Goal: Information Seeking & Learning: Learn about a topic

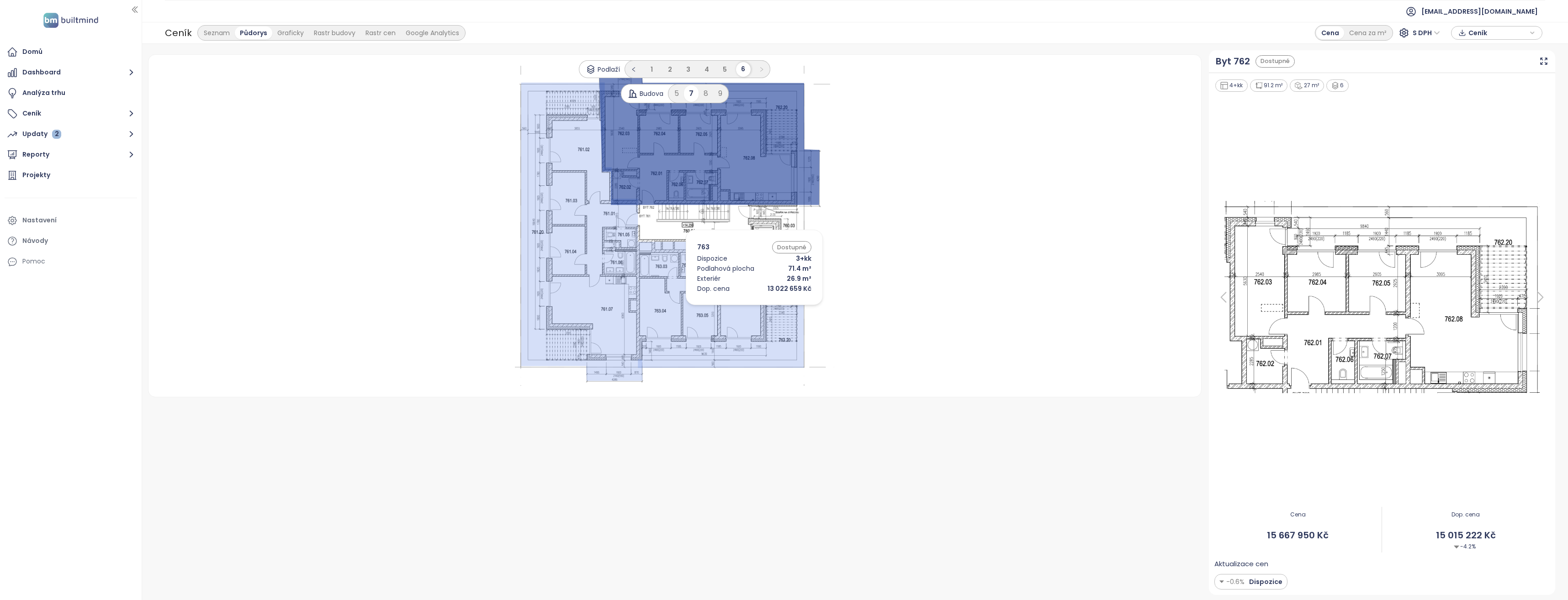
click at [741, 307] on icon at bounding box center [728, 304] width 180 height 126
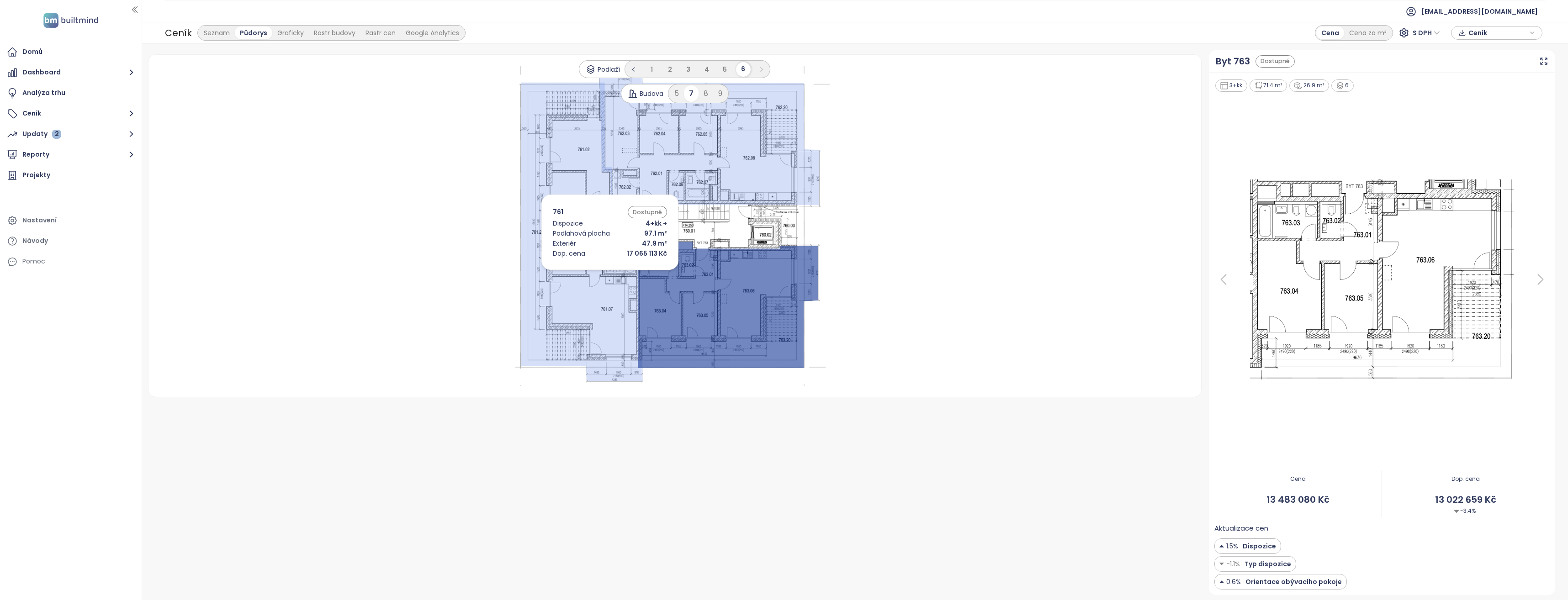
click at [596, 271] on icon at bounding box center [581, 231] width 121 height 298
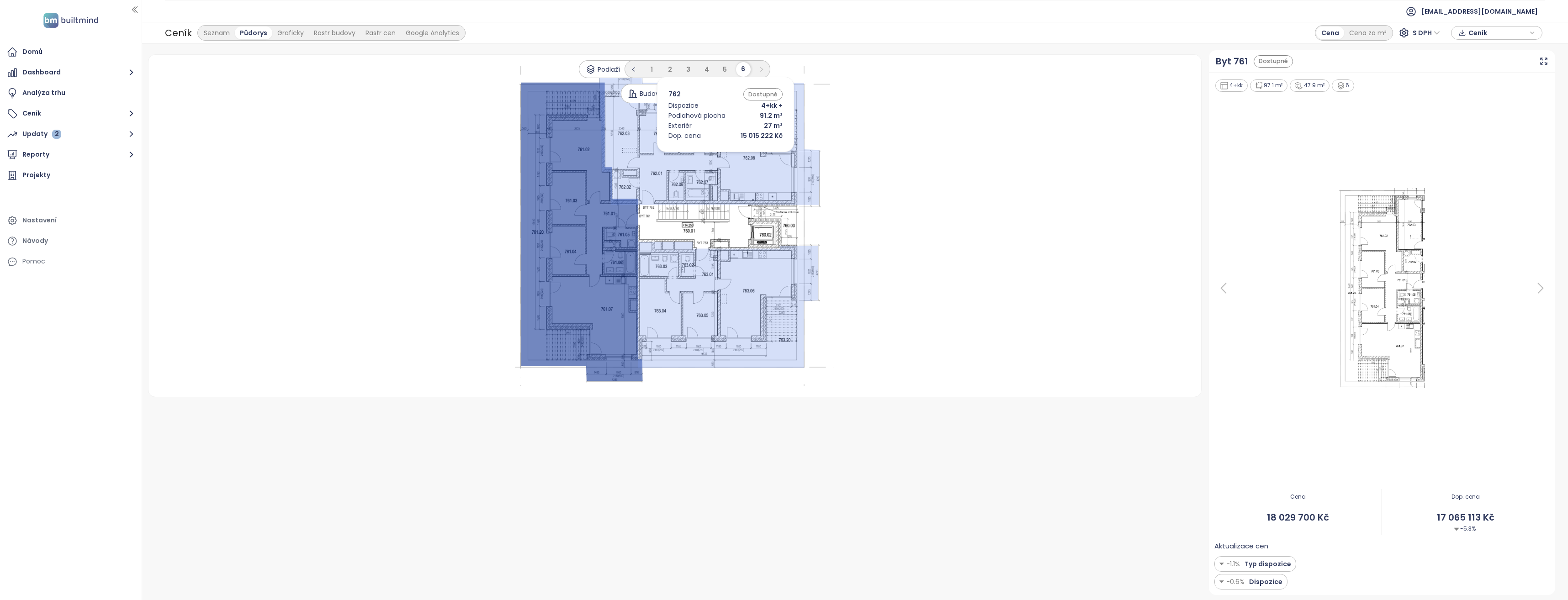
click at [712, 154] on icon at bounding box center [709, 138] width 221 height 135
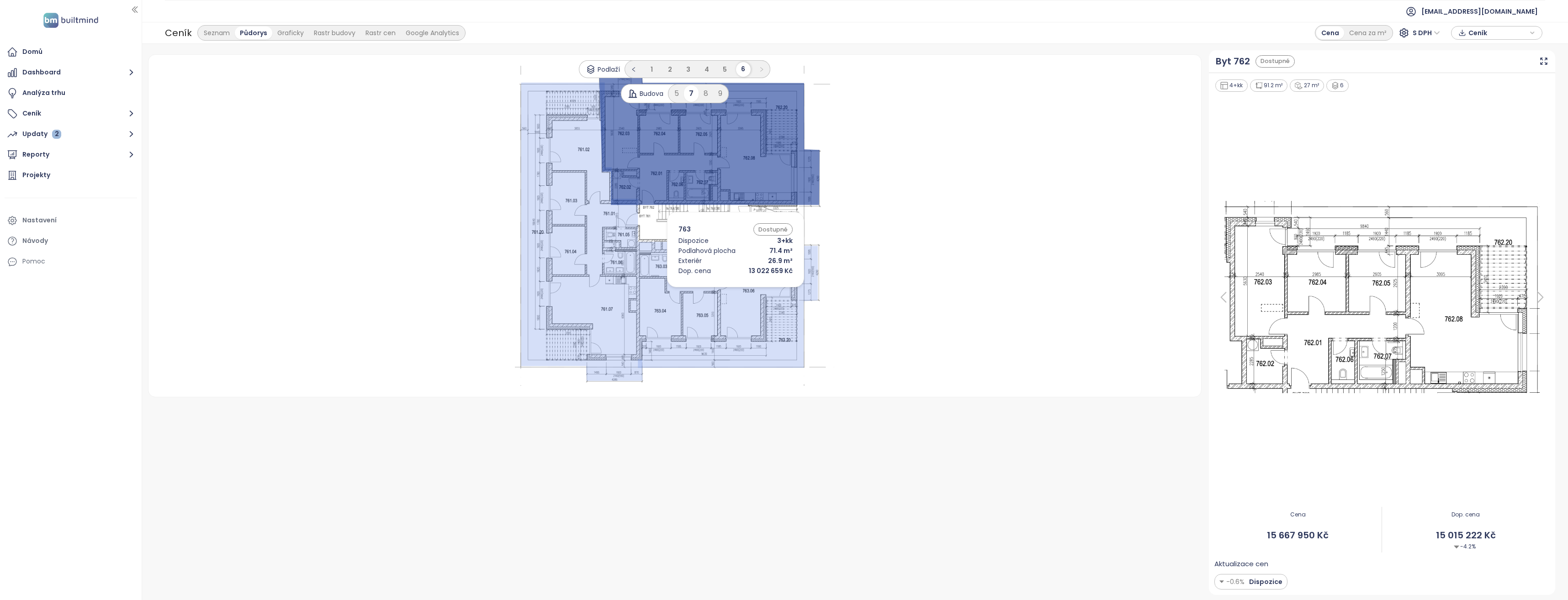
click at [722, 290] on icon at bounding box center [728, 304] width 180 height 126
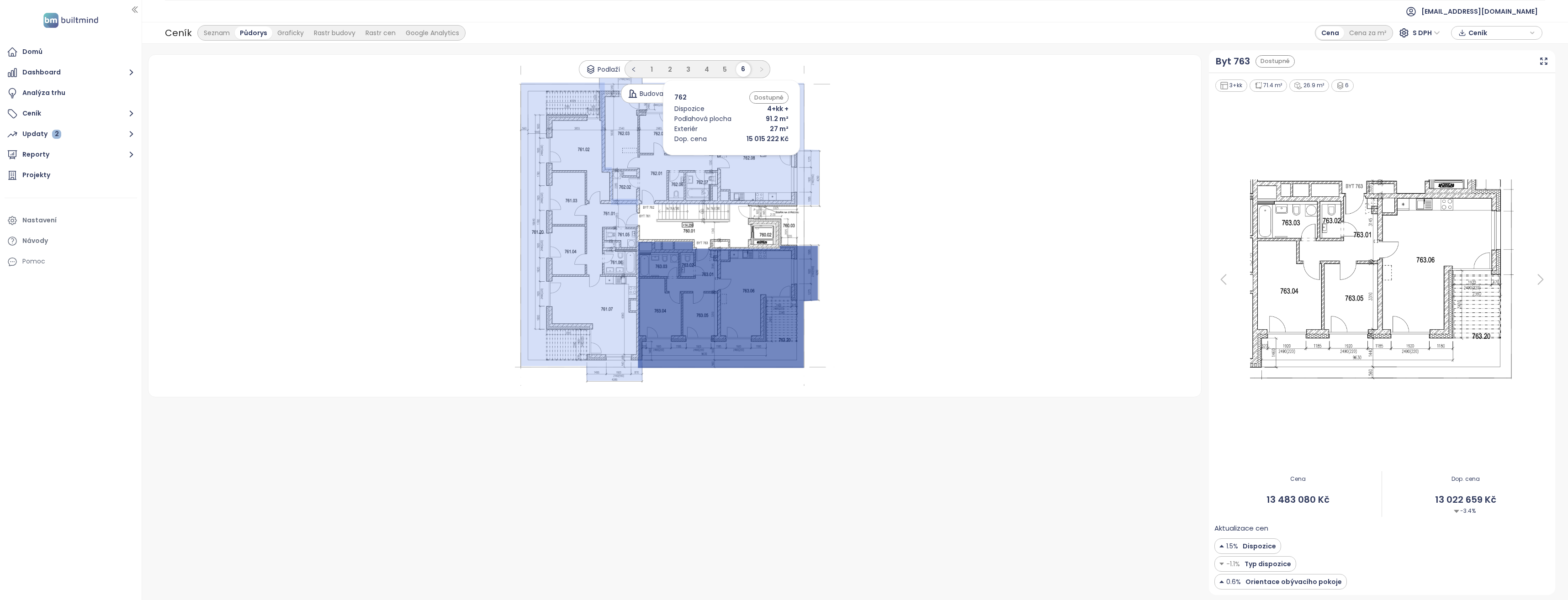
click at [718, 157] on icon at bounding box center [709, 138] width 221 height 135
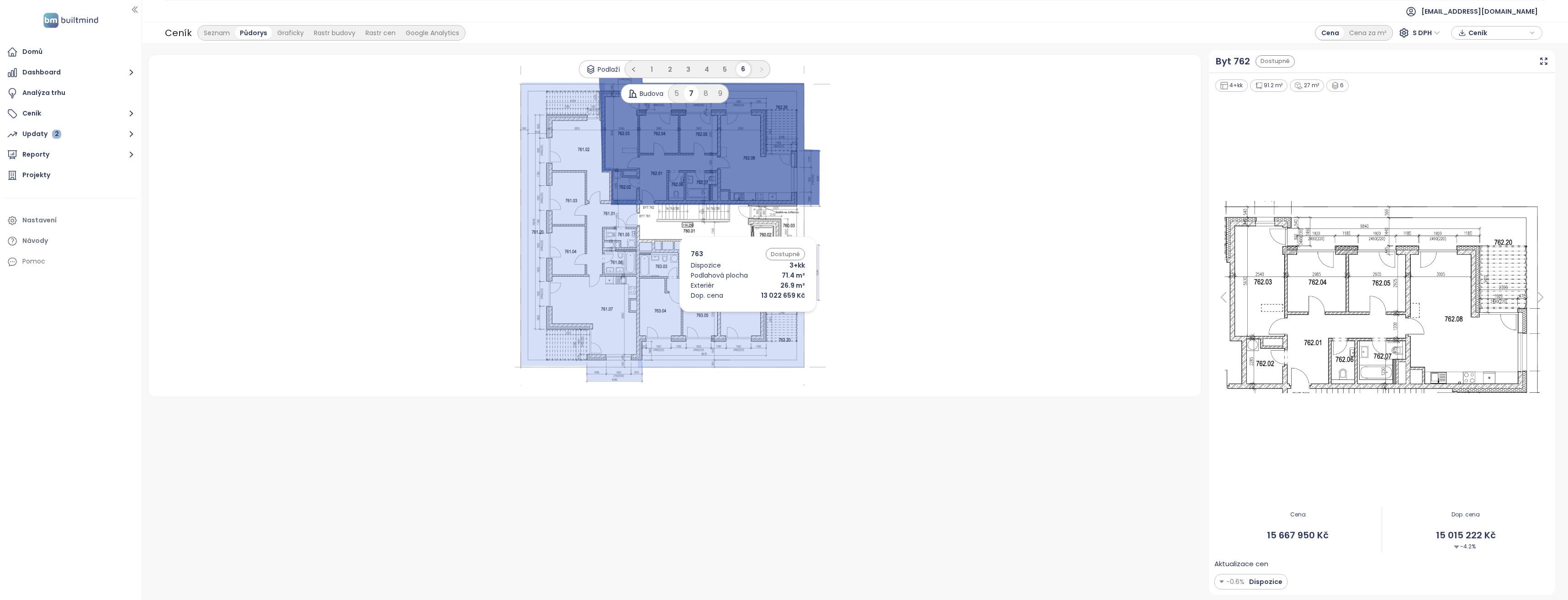
click at [735, 314] on icon at bounding box center [728, 304] width 180 height 126
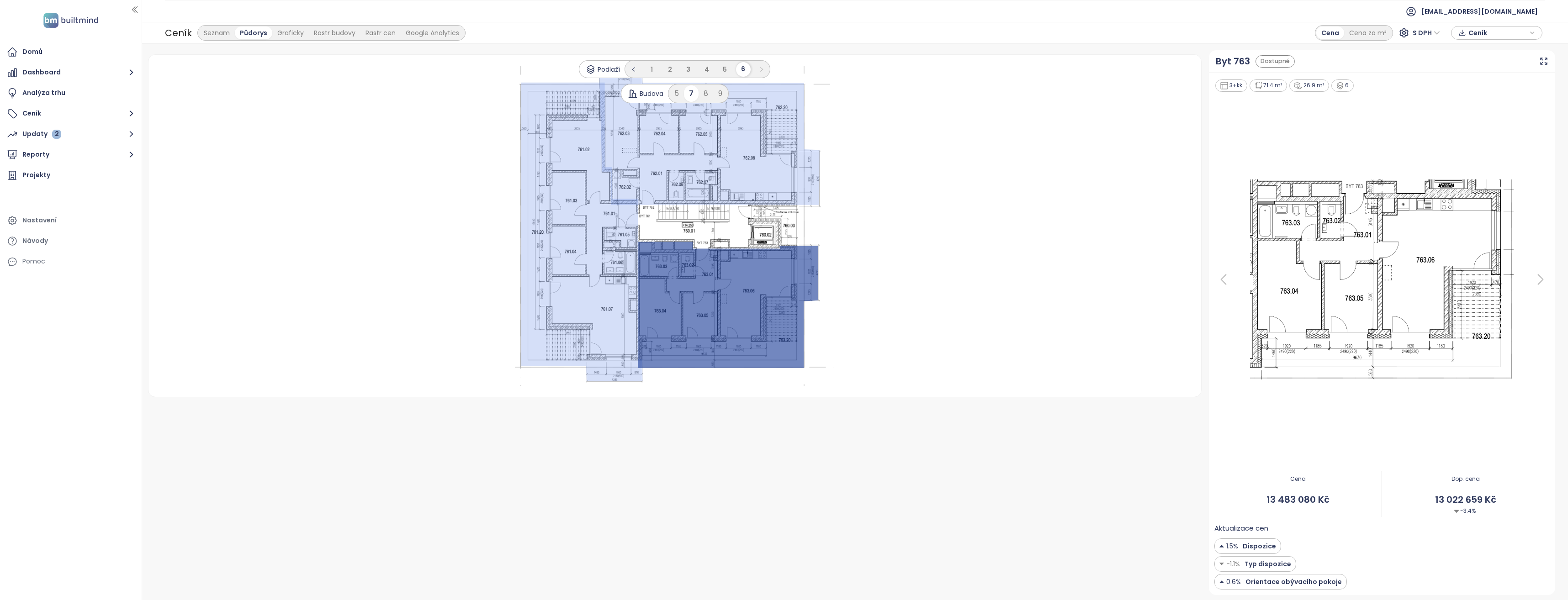
click at [945, 318] on div ".s0 { opacity: .5;fill: #93abf5 }" at bounding box center [675, 226] width 1031 height 321
drag, startPoint x: 1349, startPoint y: 85, endPoint x: 1088, endPoint y: 81, distance: 261.0
click at [1088, 81] on div "Podlaží 1 2 3 4 5 6 Budova 5 7 8 9 .s0 { opacity: .5;fill: #93abf5 } Byt 763 Do…" at bounding box center [851, 322] width 1415 height 545
click at [1088, 81] on div "Podlaží 1 2 3 4 5 6 Budova 5 7 8 9" at bounding box center [675, 82] width 1053 height 43
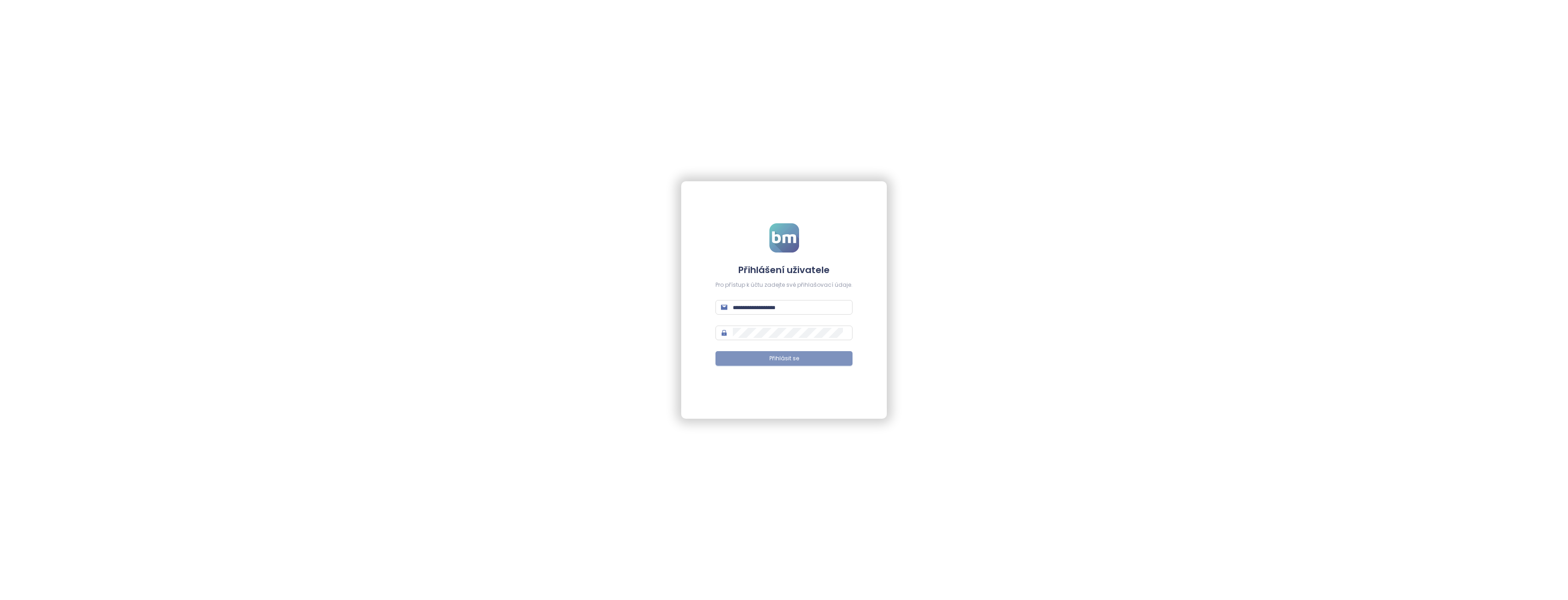
type input "**********"
click at [748, 358] on button "Přihlásit se" at bounding box center [784, 359] width 137 height 14
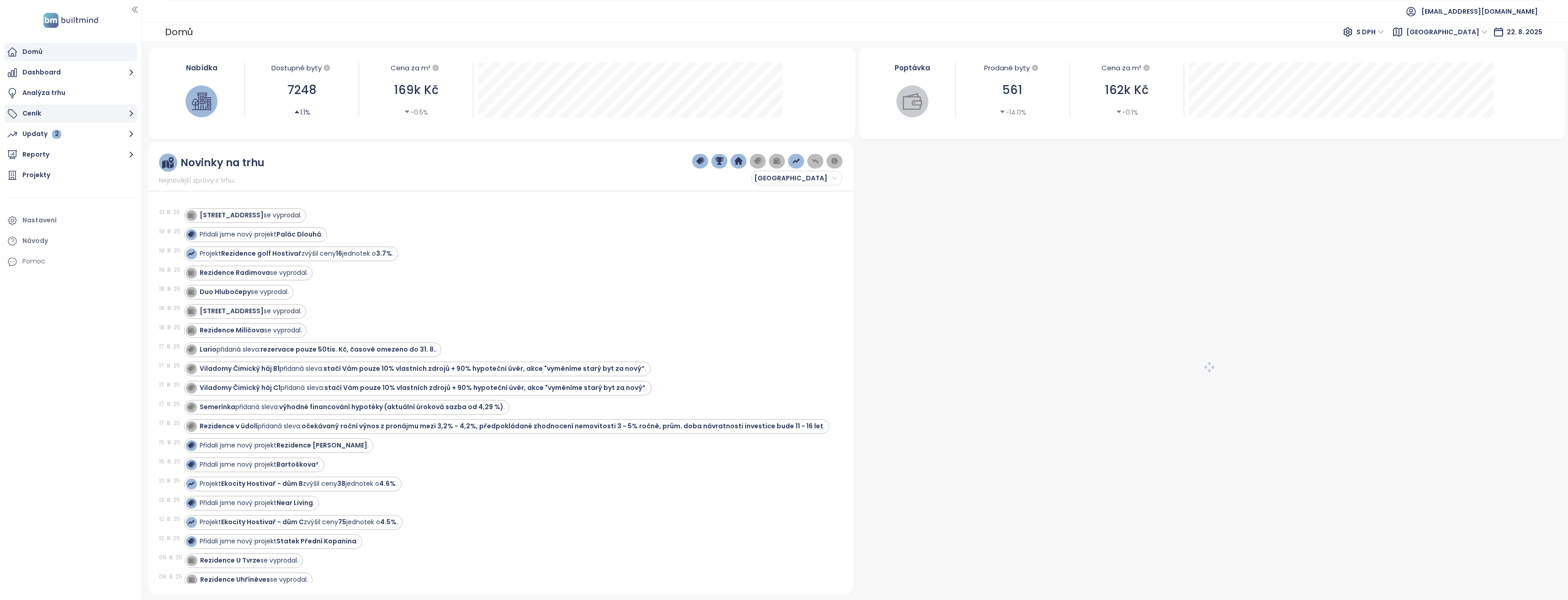
click at [44, 111] on button "Ceník" at bounding box center [71, 113] width 132 height 18
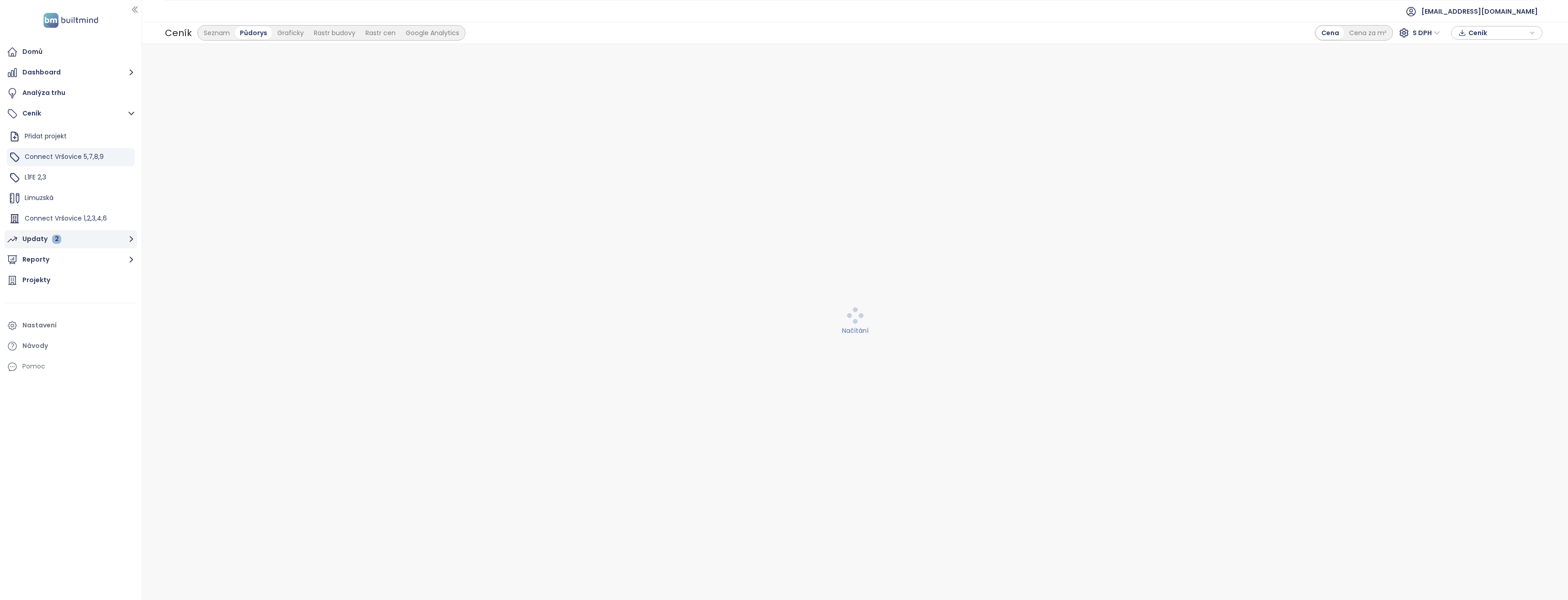
click at [40, 235] on div "Updaty 2" at bounding box center [42, 239] width 39 height 11
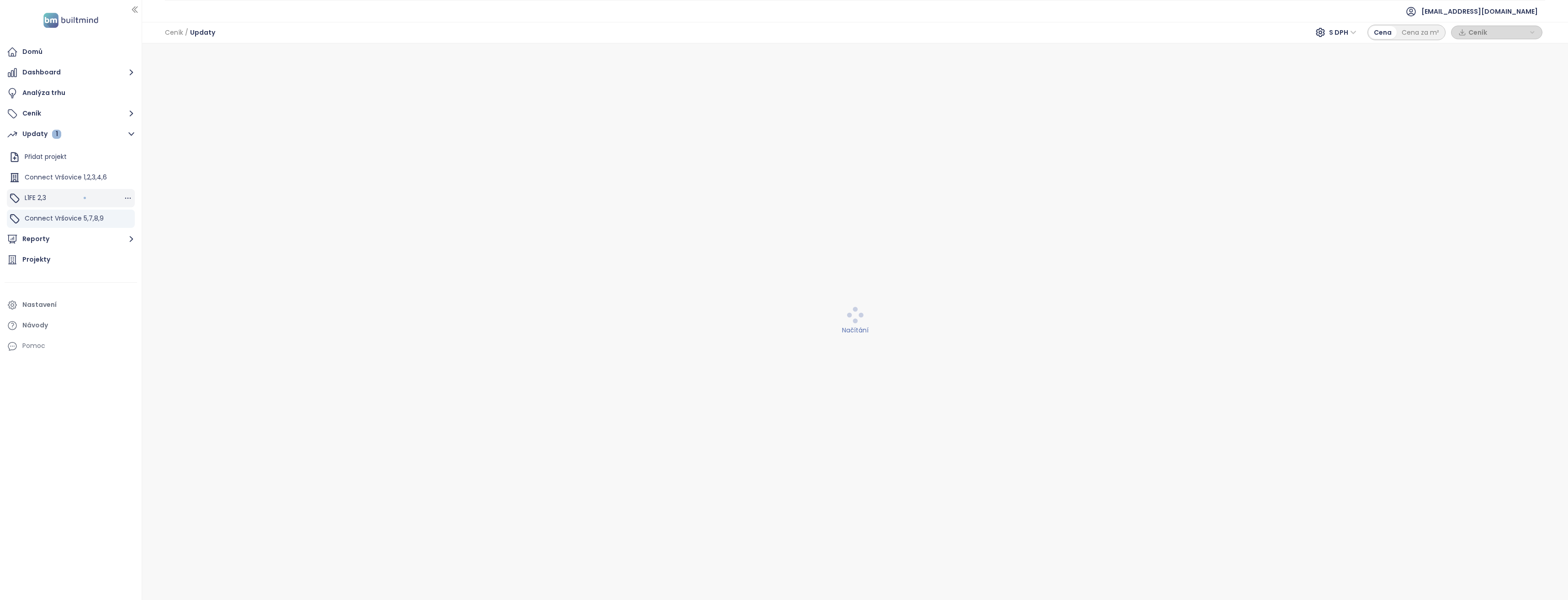
click at [35, 202] on span "L1FE 2,3" at bounding box center [35, 197] width 22 height 9
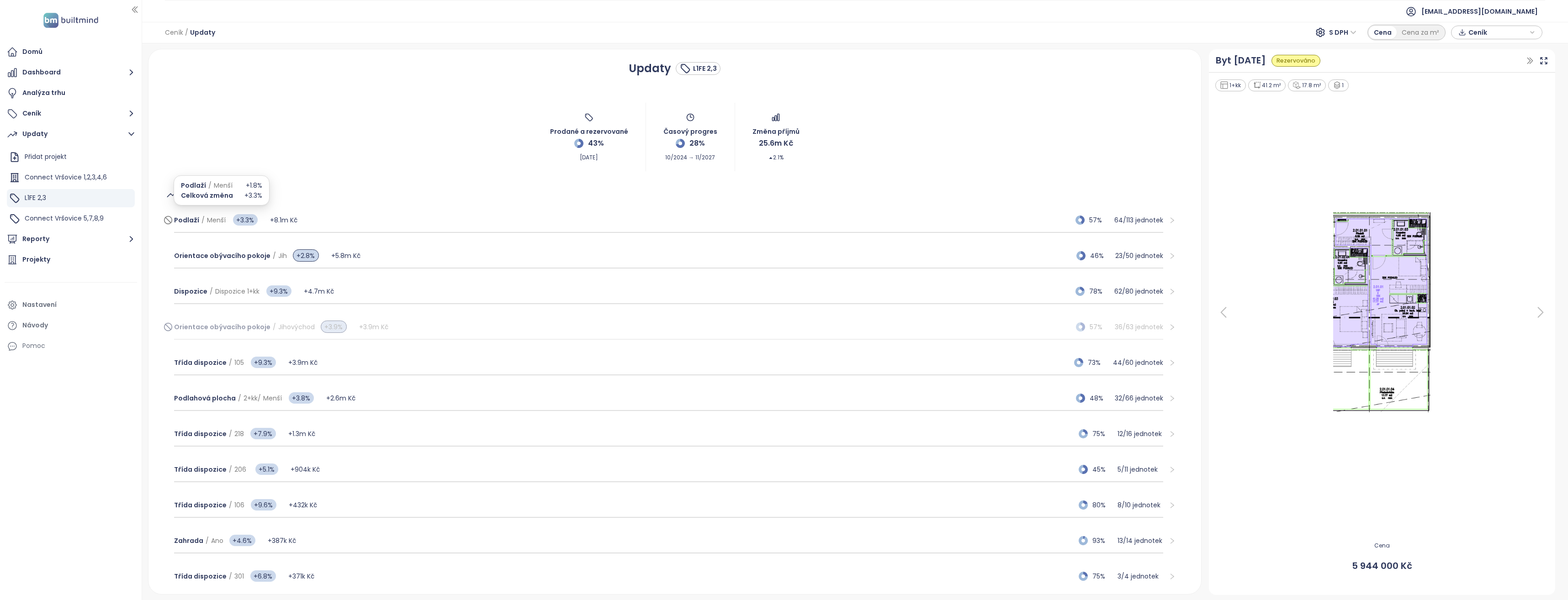
click at [213, 218] on span "Menší" at bounding box center [216, 220] width 18 height 9
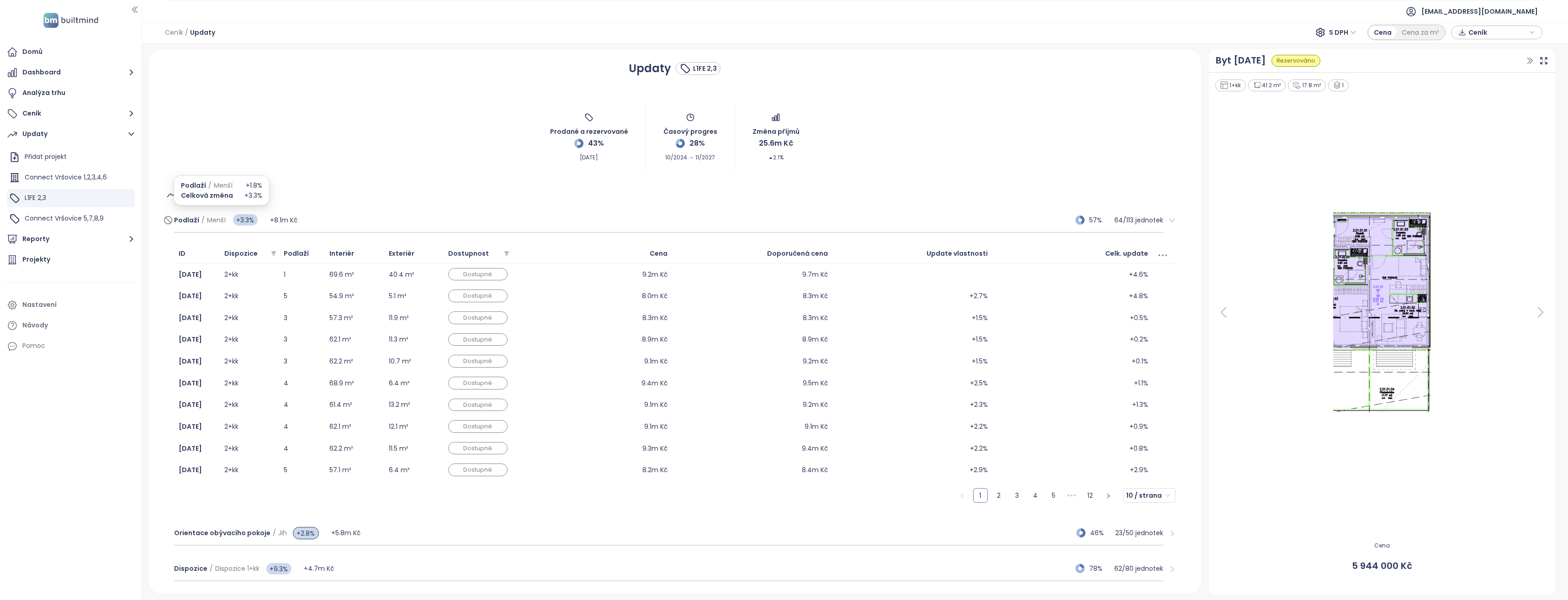
click at [194, 217] on span "Podlaží" at bounding box center [186, 220] width 25 height 9
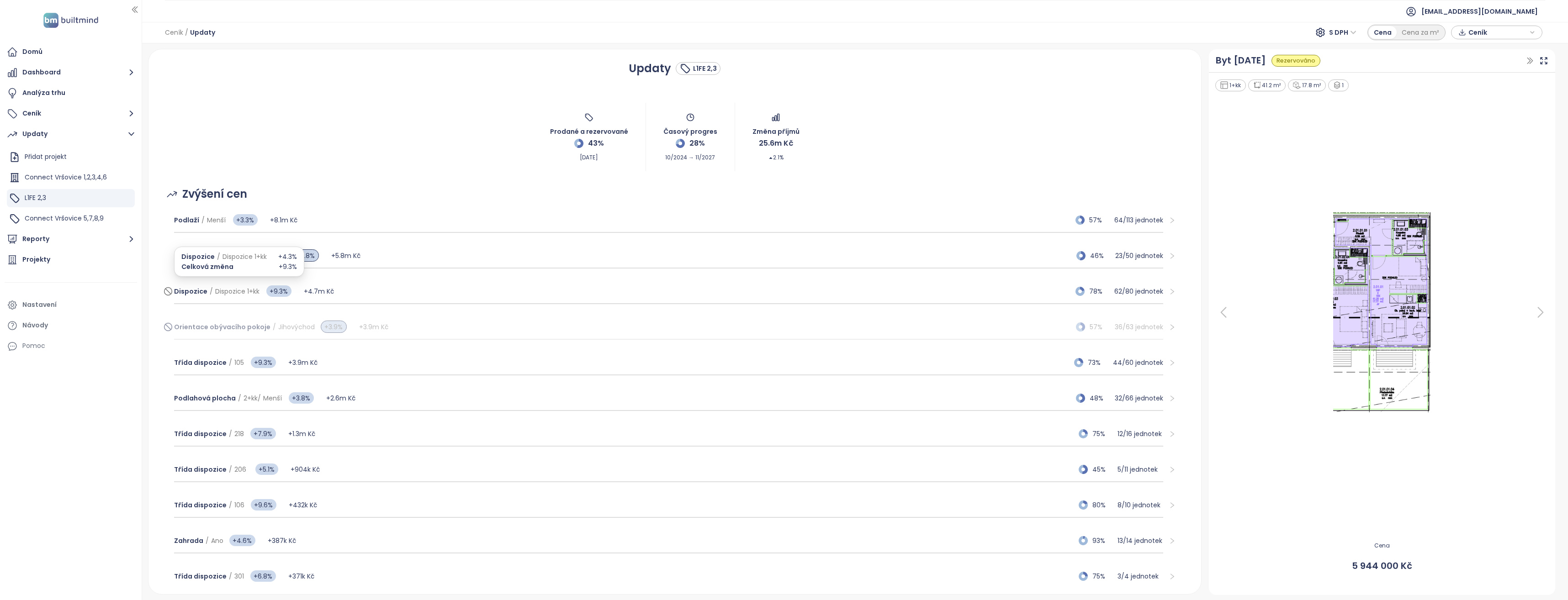
click at [233, 290] on span "Dispozice 1+kk" at bounding box center [237, 291] width 44 height 9
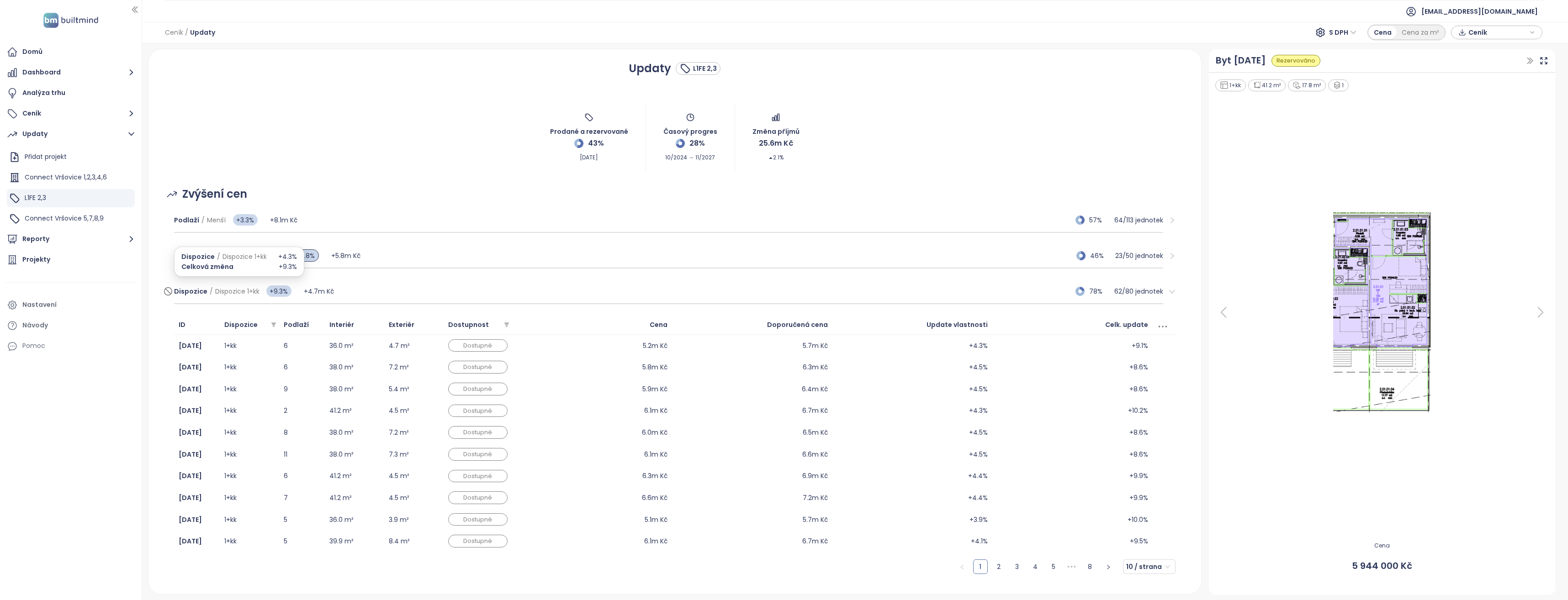
click at [198, 289] on span "Dispozice" at bounding box center [191, 291] width 34 height 9
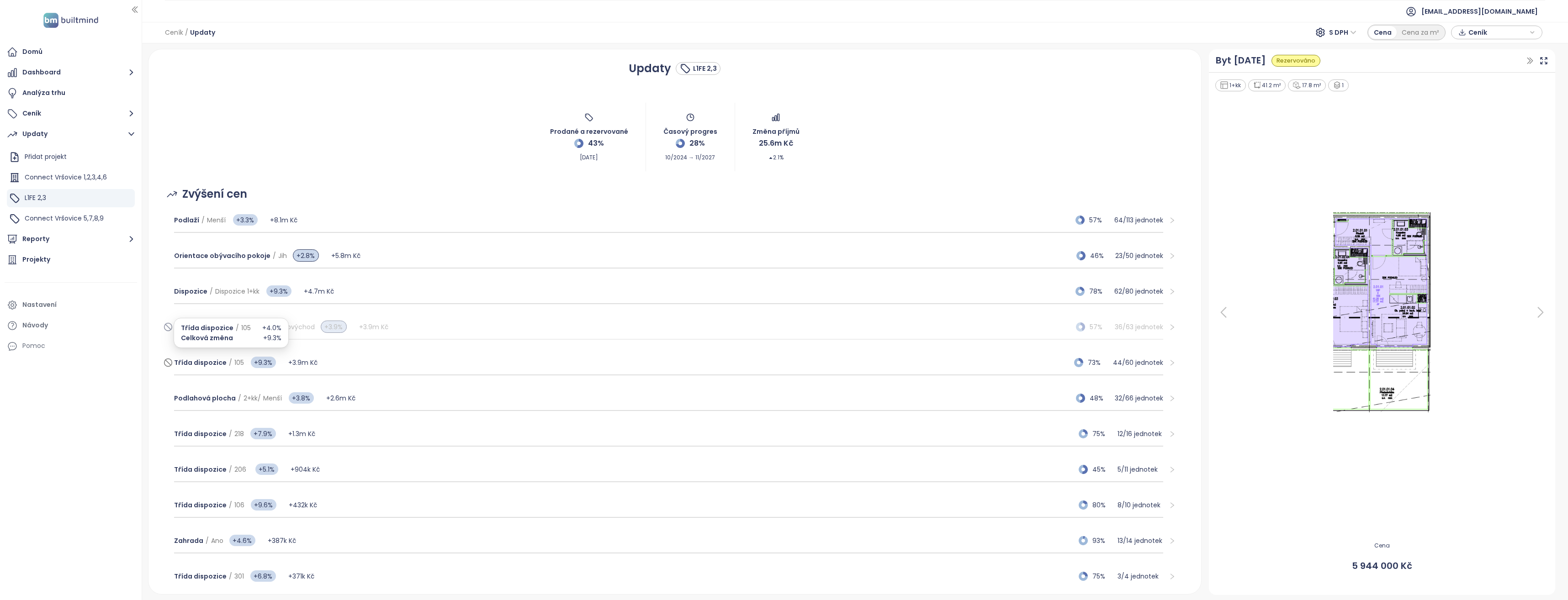
click at [201, 360] on span "Třída dispozice" at bounding box center [200, 362] width 52 height 9
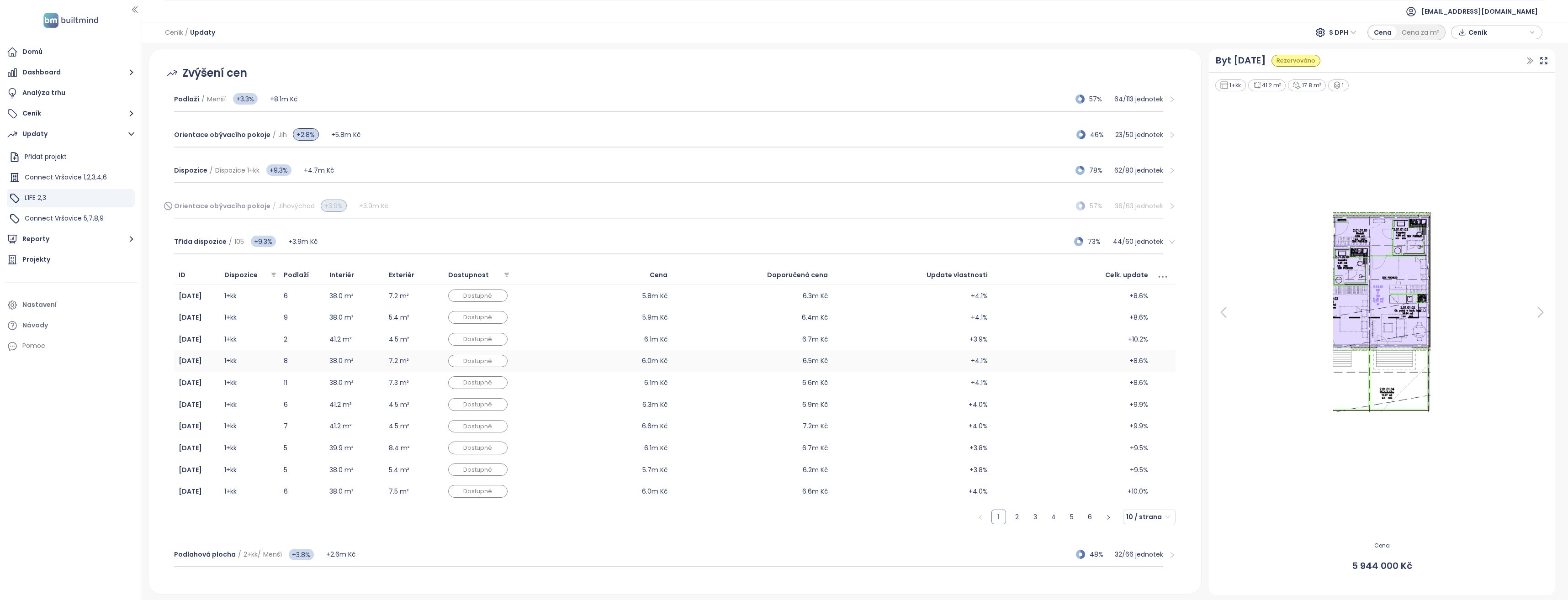
scroll to position [137, 0]
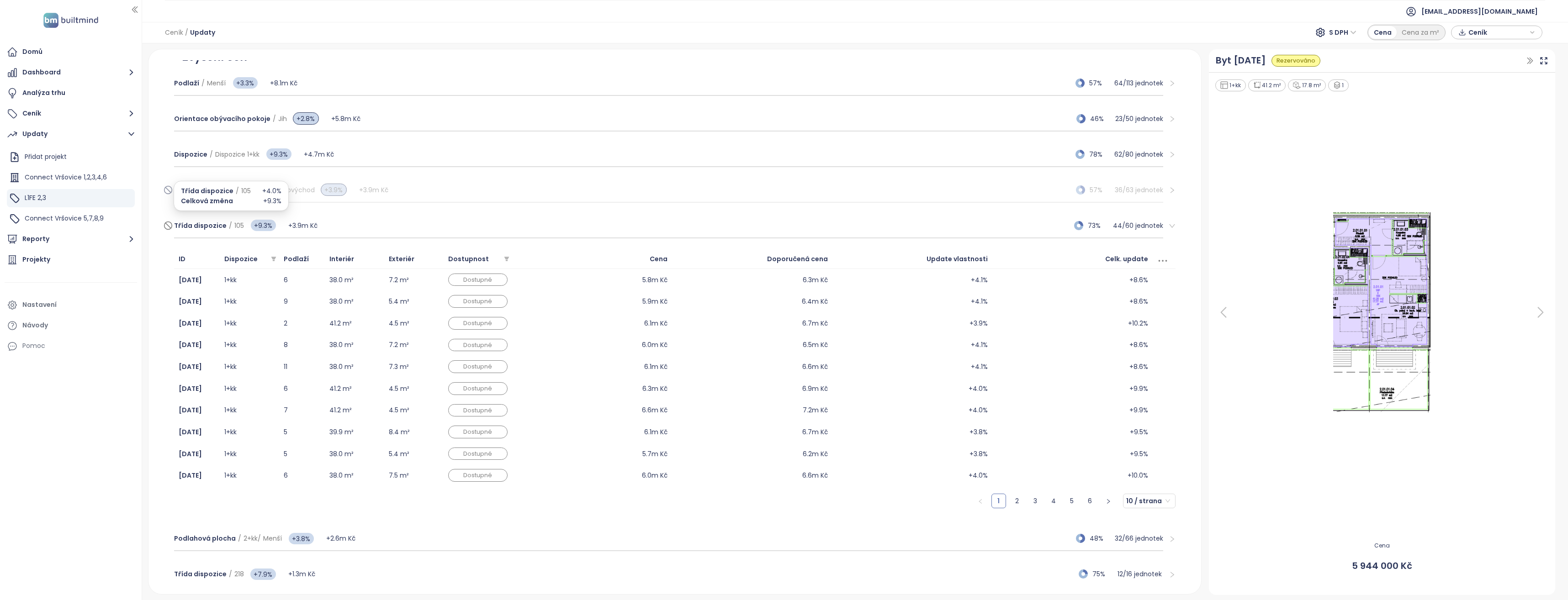
click at [213, 225] on span "Třída dispozice" at bounding box center [200, 225] width 52 height 9
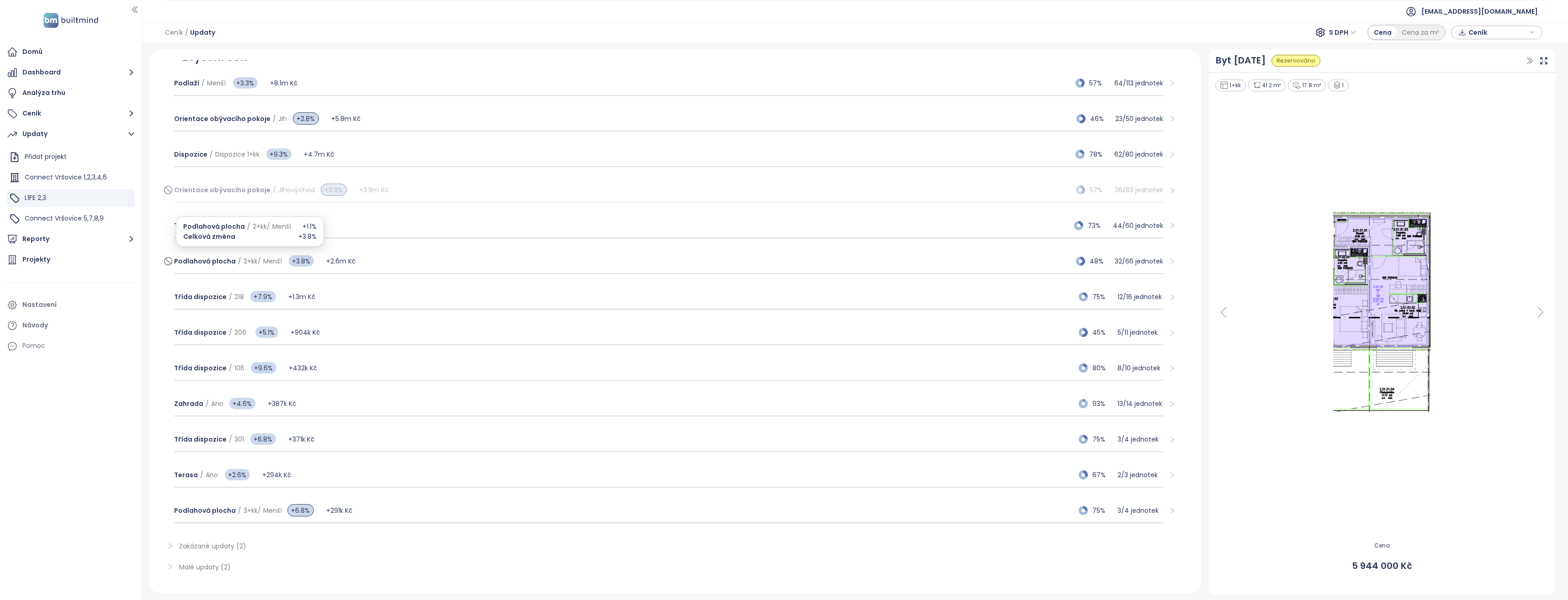
click at [224, 263] on span "Podlahová plocha" at bounding box center [205, 261] width 62 height 9
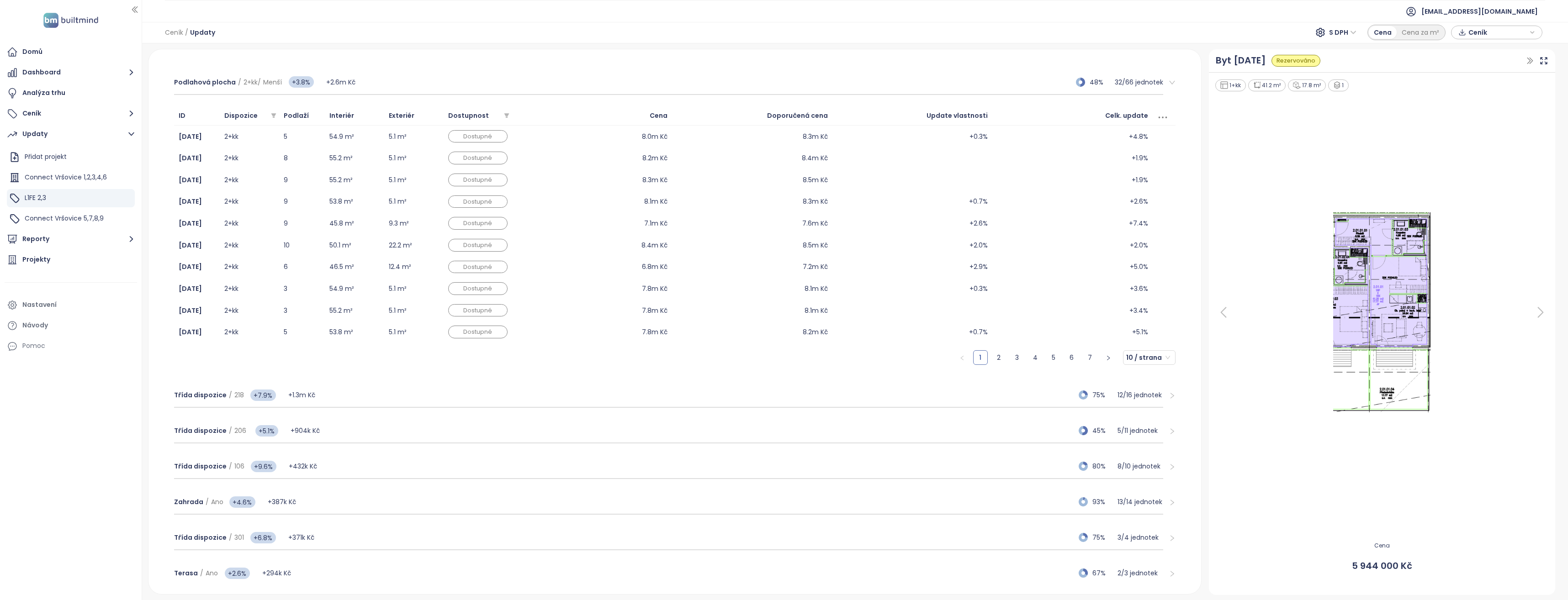
scroll to position [320, 0]
click at [208, 387] on span "Třída dispozice / 218" at bounding box center [209, 391] width 70 height 10
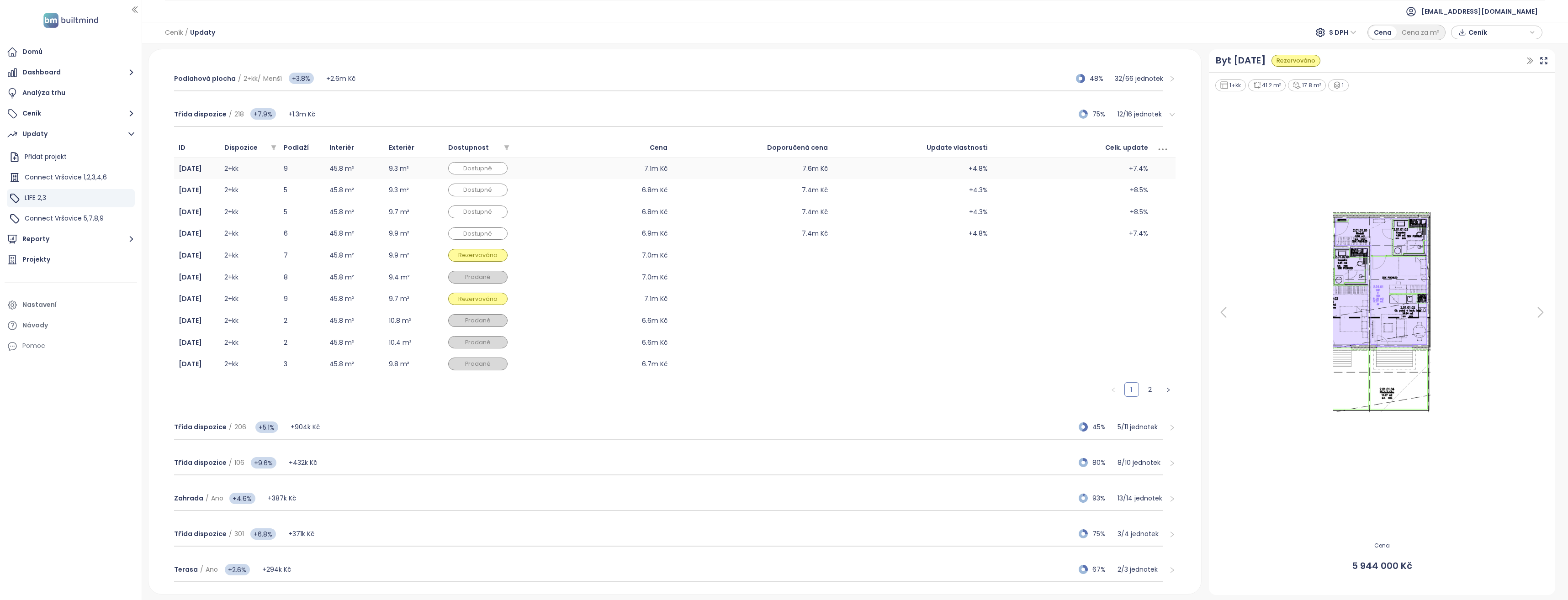
click at [235, 169] on td "2+kk" at bounding box center [250, 168] width 59 height 22
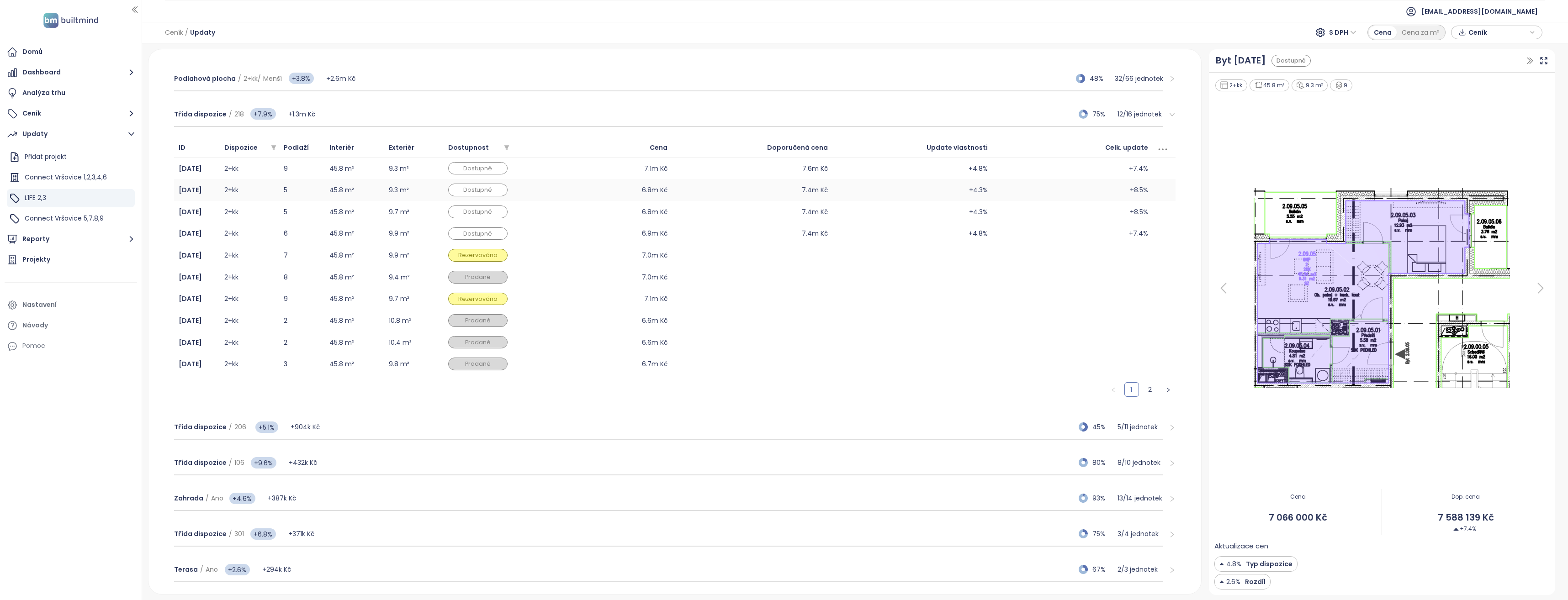
click at [248, 190] on td "2+kk" at bounding box center [250, 189] width 59 height 22
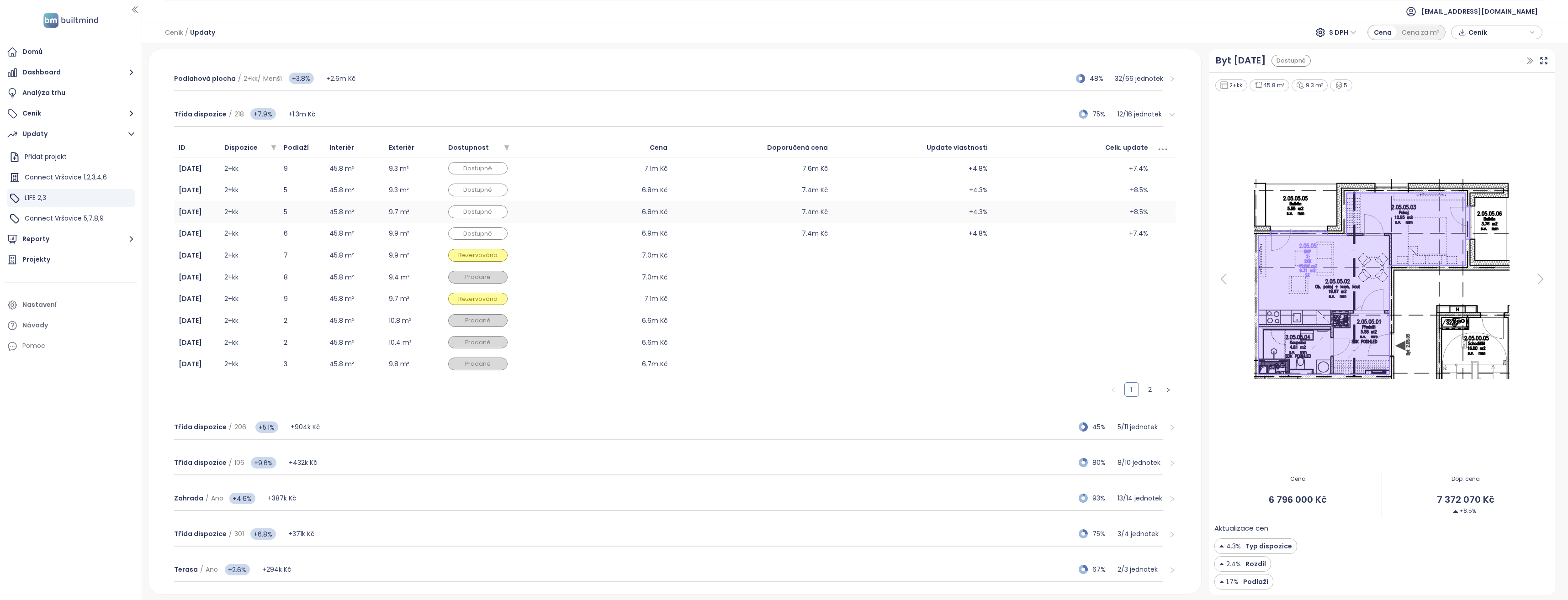
click at [243, 210] on td "2+kk" at bounding box center [250, 212] width 59 height 22
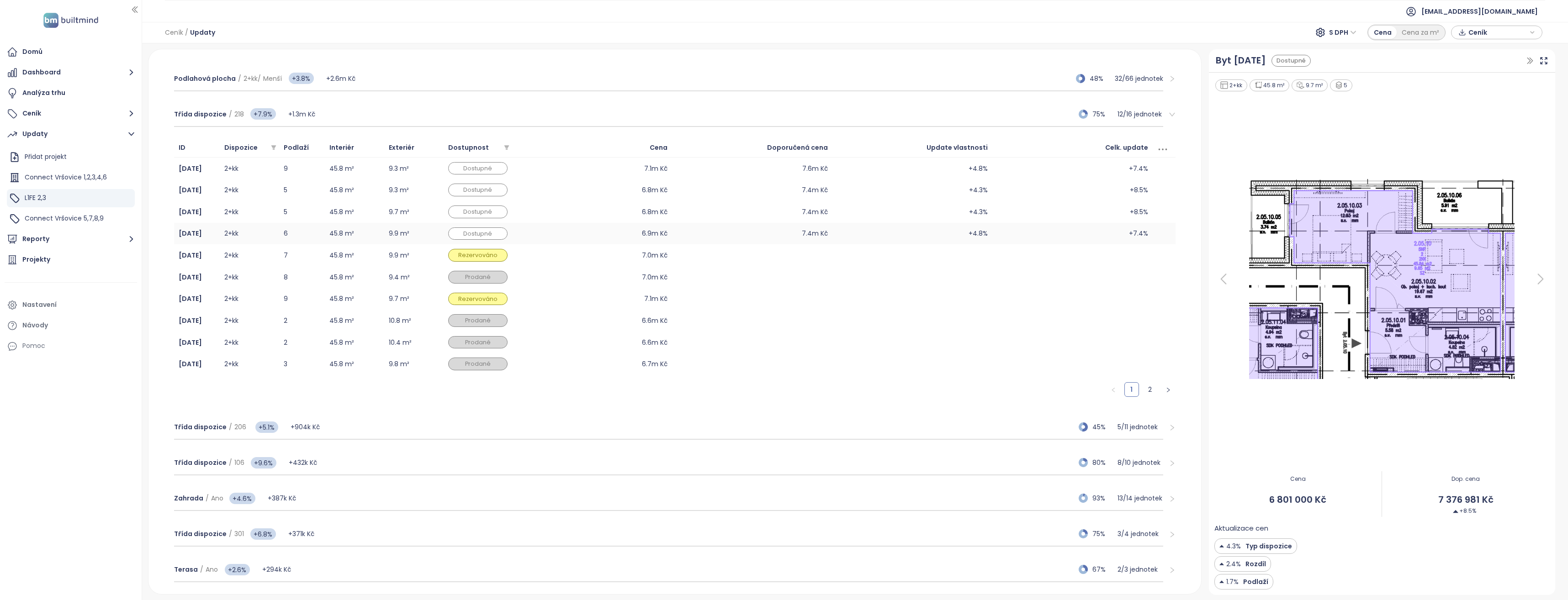
click at [245, 233] on td "2+kk" at bounding box center [250, 233] width 59 height 22
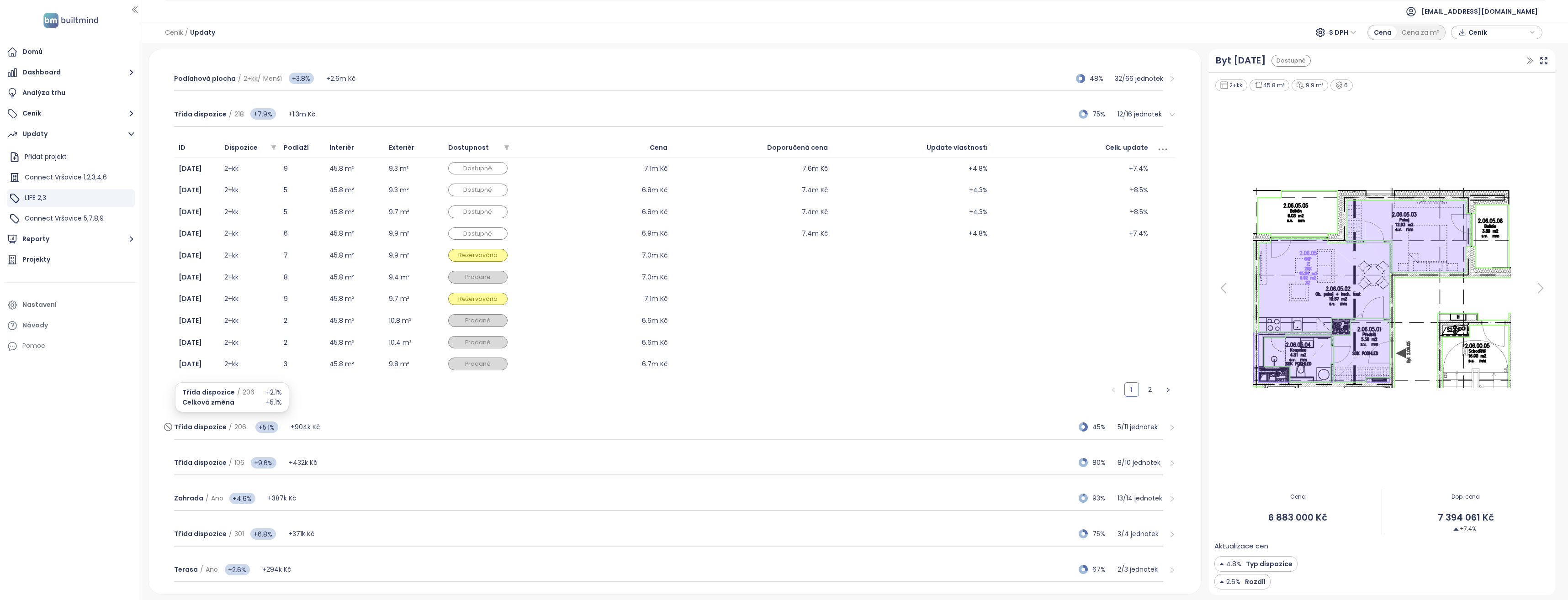
click at [240, 424] on span "206" at bounding box center [240, 427] width 12 height 9
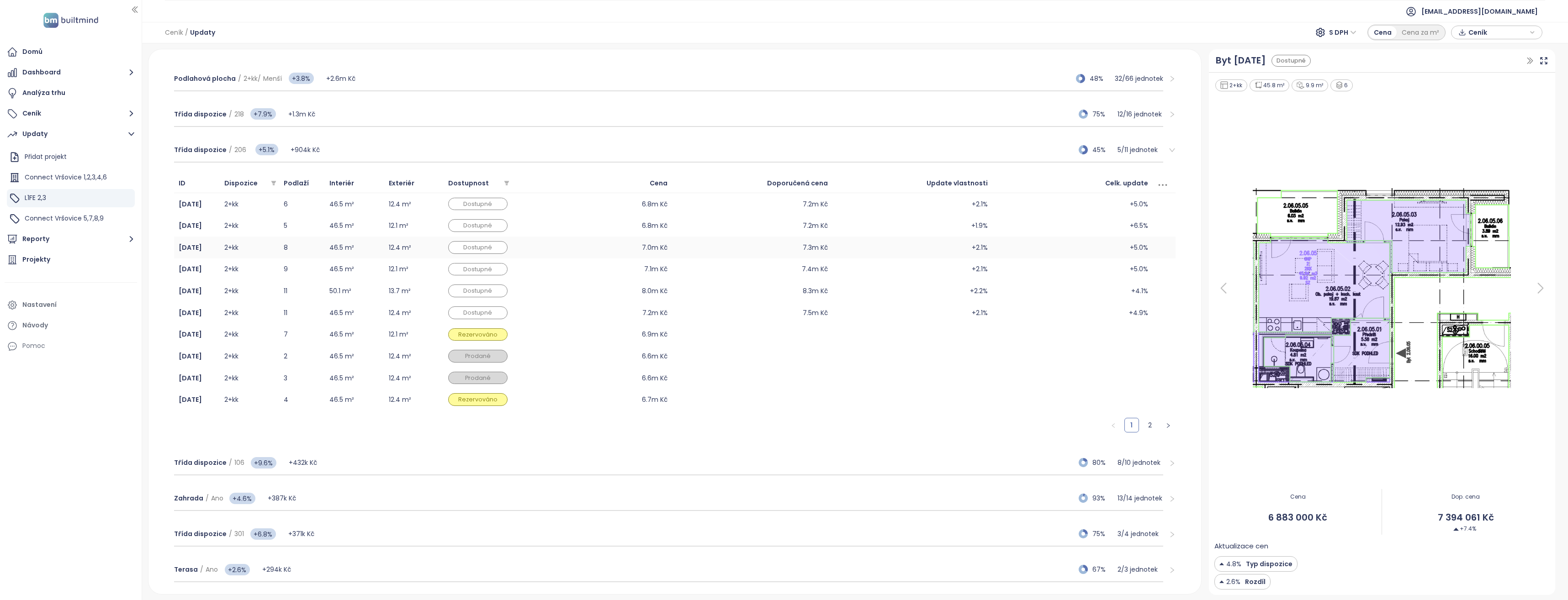
click at [291, 247] on td "8" at bounding box center [302, 247] width 46 height 22
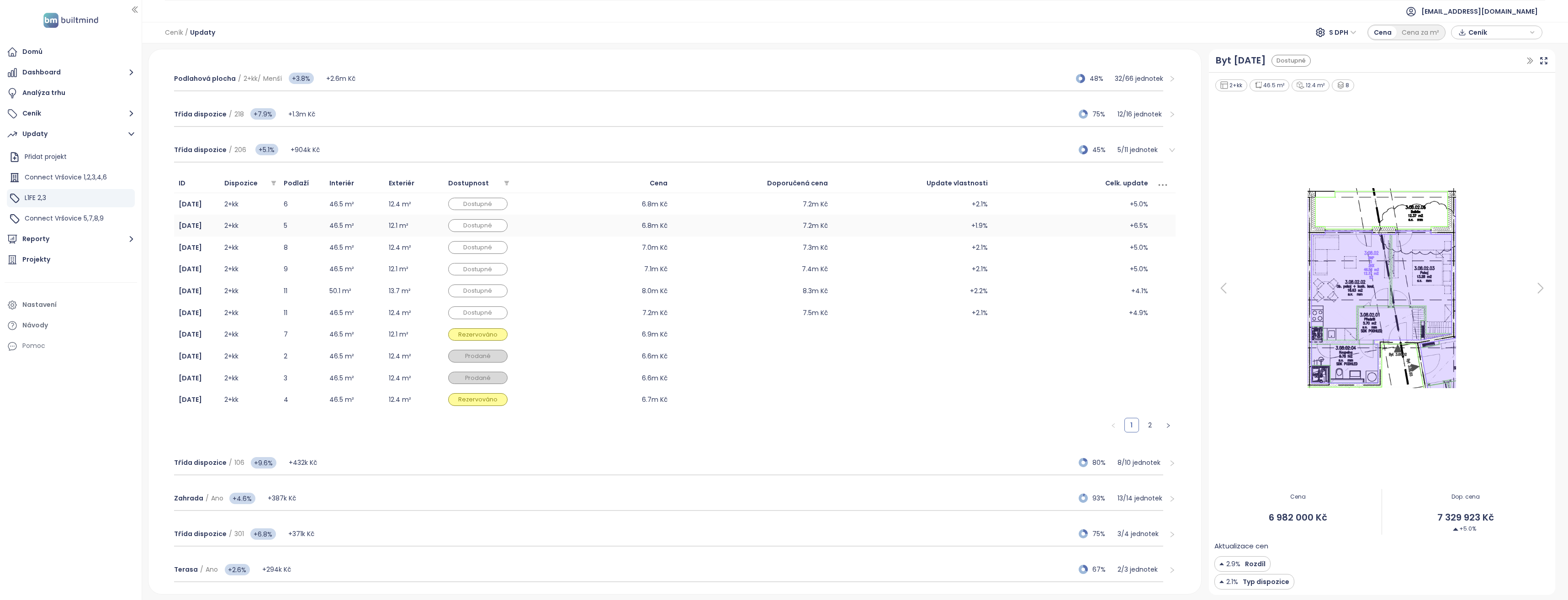
click at [299, 227] on td "5" at bounding box center [302, 225] width 46 height 22
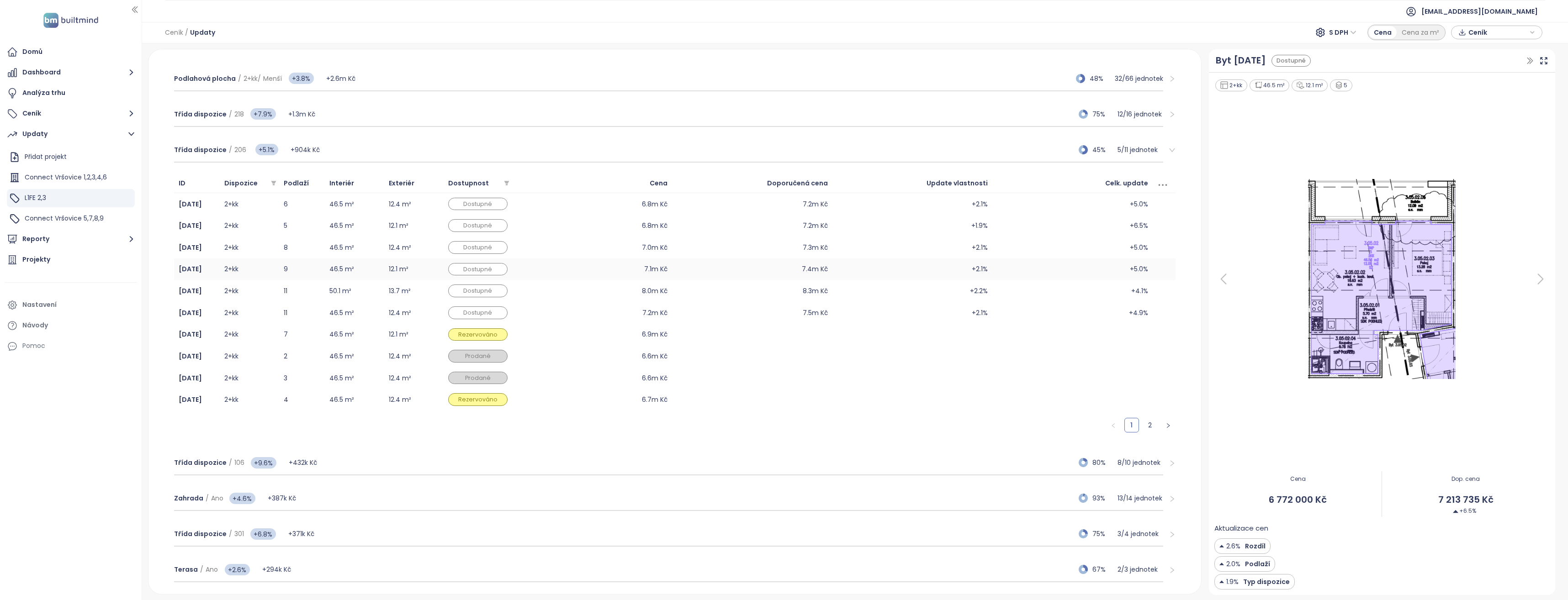
click at [299, 259] on td "9" at bounding box center [302, 269] width 46 height 22
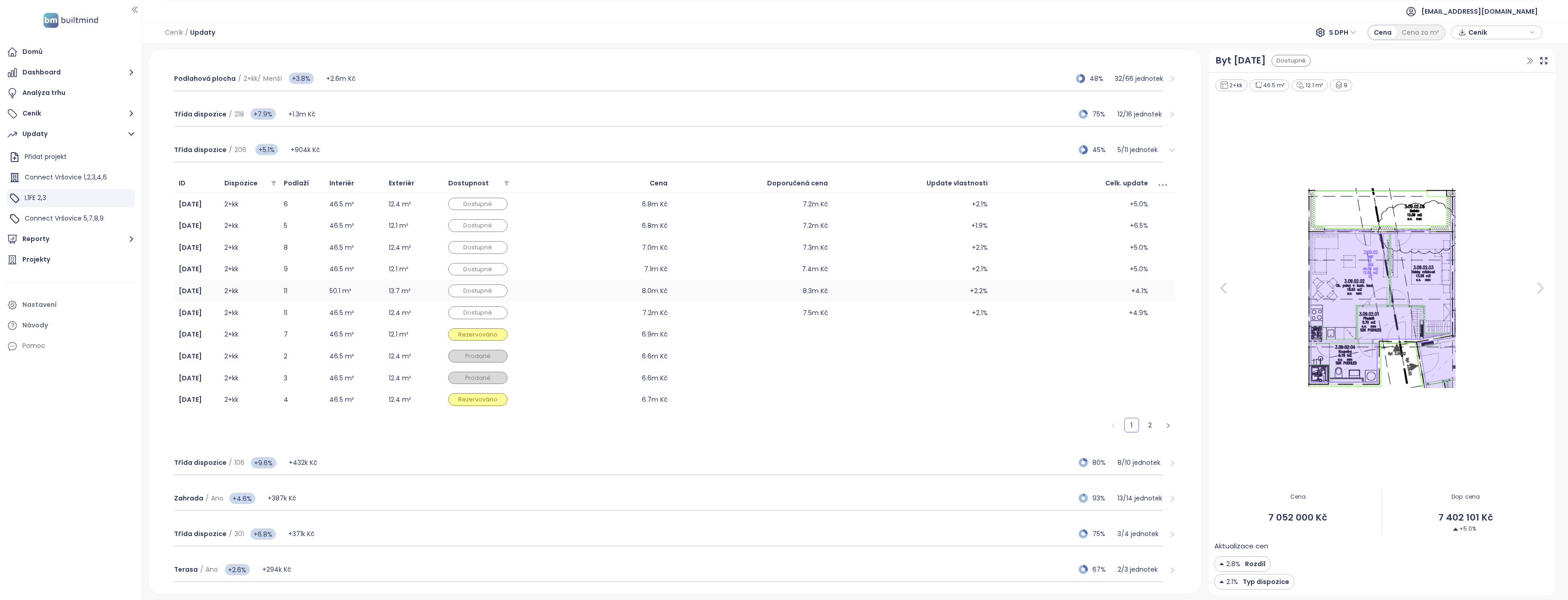
click at [298, 284] on td "11" at bounding box center [302, 290] width 46 height 22
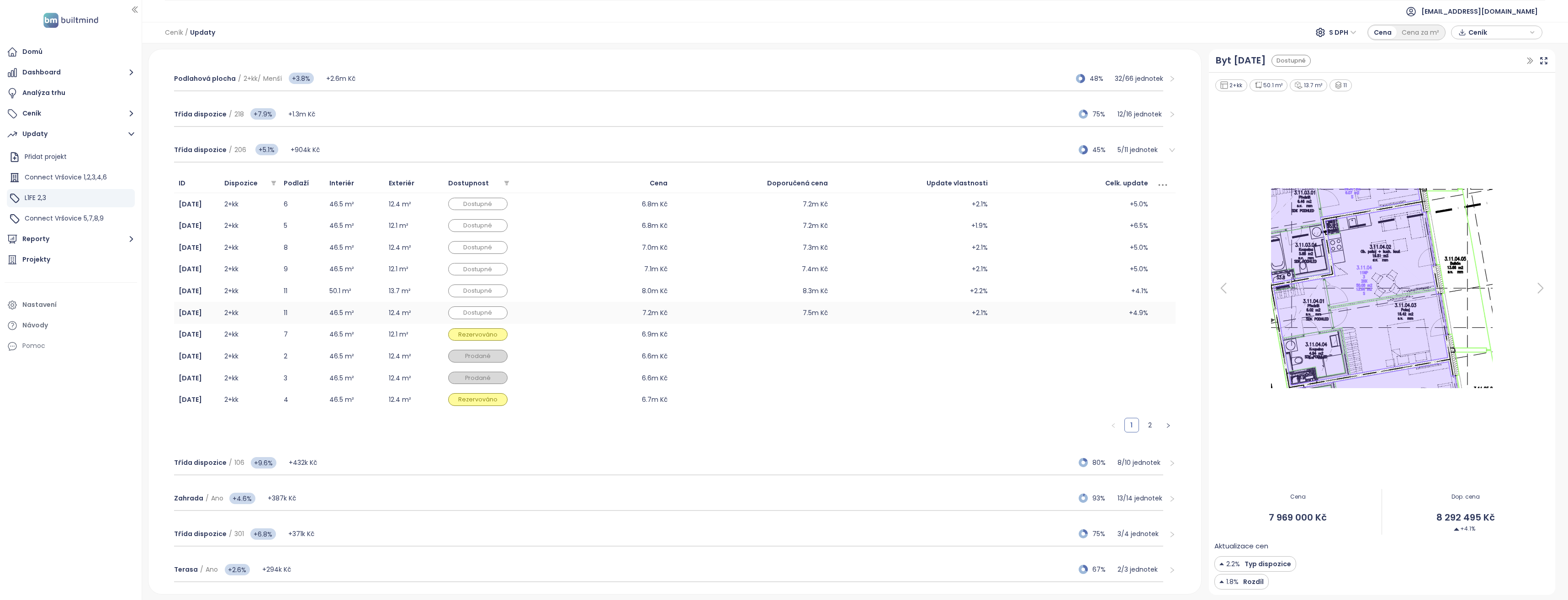
click at [299, 310] on td "11" at bounding box center [302, 312] width 46 height 22
